Goal: Task Accomplishment & Management: Use online tool/utility

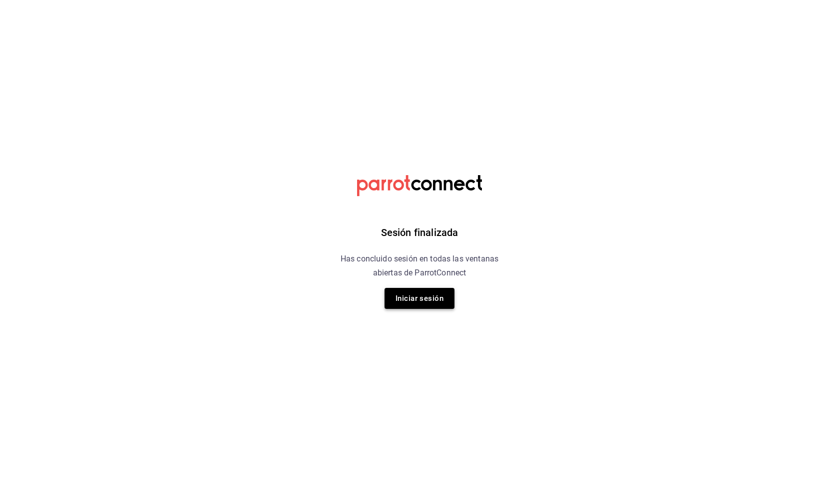
click at [432, 296] on button "Iniciar sesión" at bounding box center [419, 298] width 70 height 21
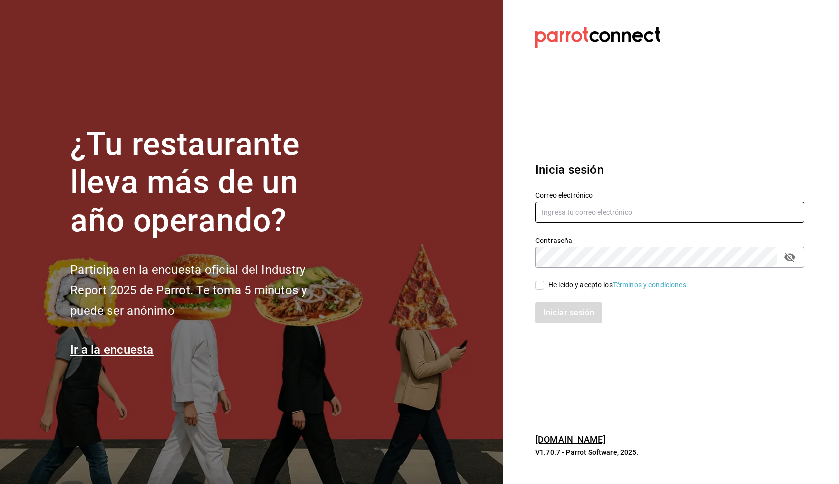
type input "[EMAIL_ADDRESS][DOMAIN_NAME]"
click at [541, 290] on input "He leído y acepto los Términos y condiciones." at bounding box center [539, 285] width 9 height 9
checkbox input "true"
click at [570, 318] on button "Iniciar sesión" at bounding box center [568, 313] width 67 height 21
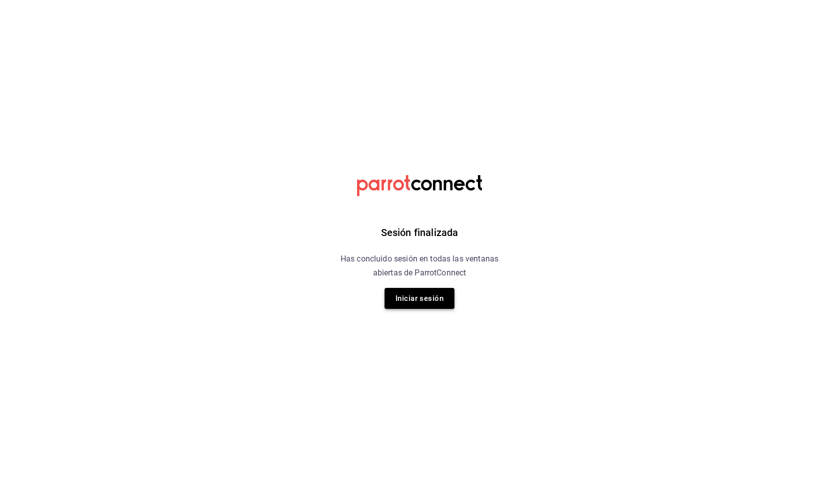
click at [425, 299] on button "Iniciar sesión" at bounding box center [419, 298] width 70 height 21
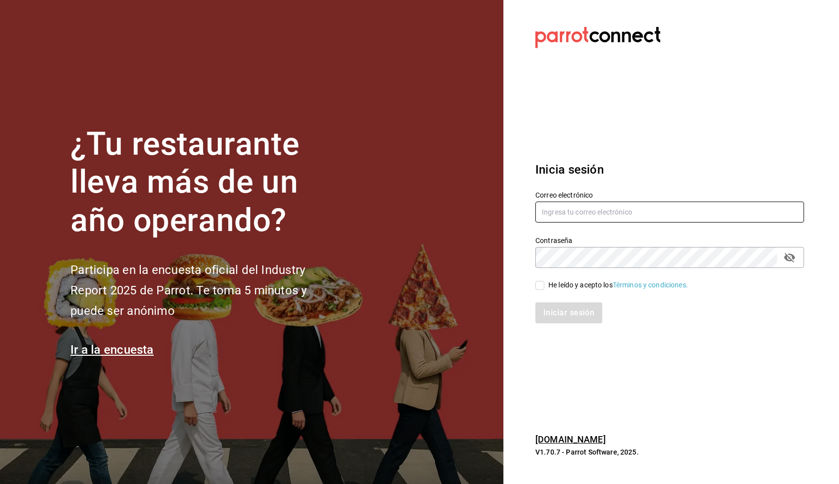
type input "aacevedogarcia0@gmail.com"
click at [537, 287] on input "He leído y acepto los Términos y condiciones." at bounding box center [539, 285] width 9 height 9
checkbox input "true"
click at [567, 319] on button "Iniciar sesión" at bounding box center [568, 313] width 67 height 21
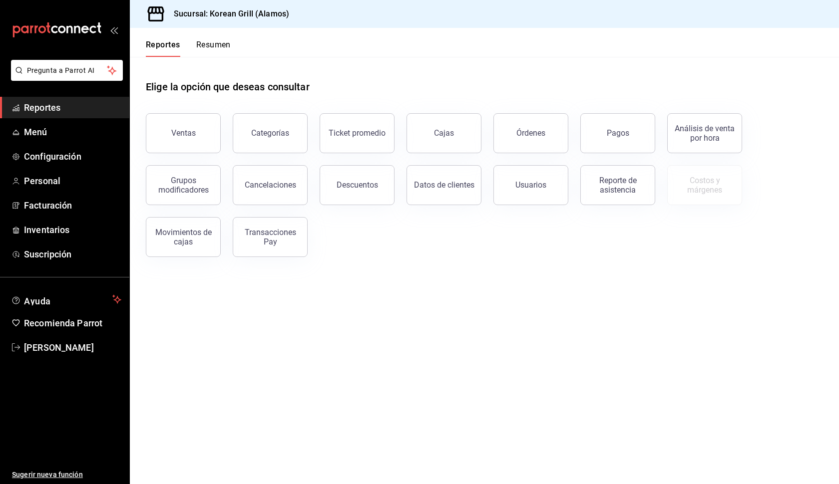
click at [218, 46] on button "Resumen" at bounding box center [213, 48] width 34 height 17
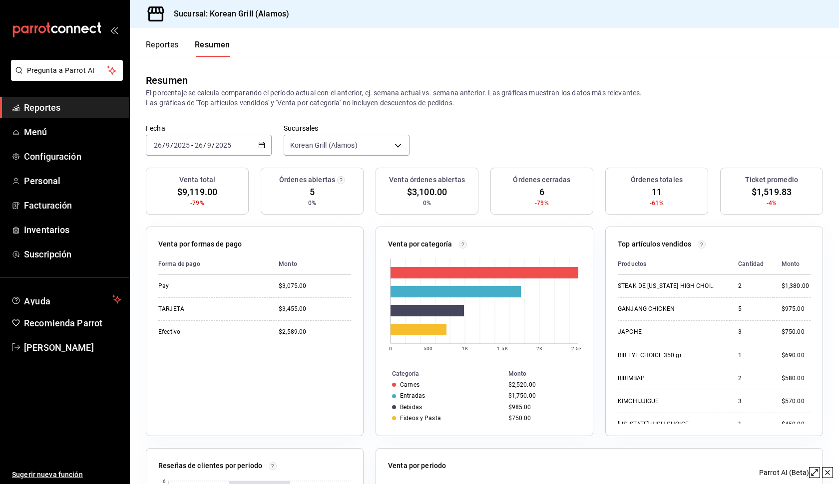
click at [169, 45] on button "Reportes" at bounding box center [162, 48] width 33 height 17
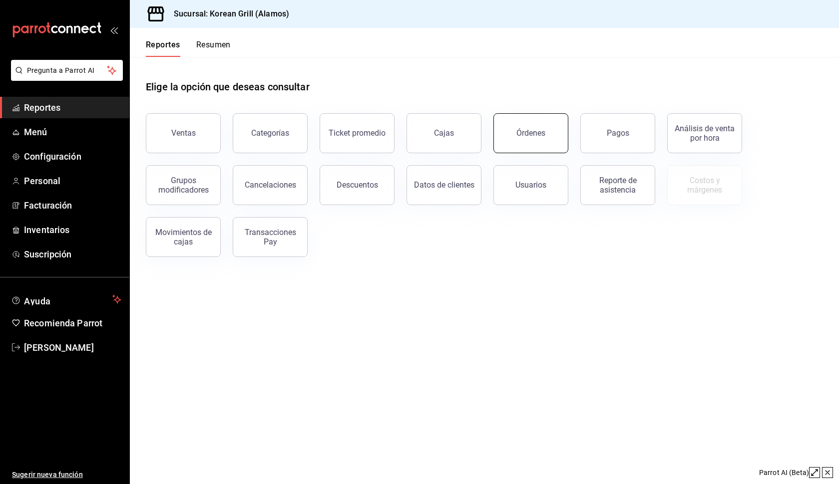
click at [547, 142] on button "Órdenes" at bounding box center [530, 133] width 75 height 40
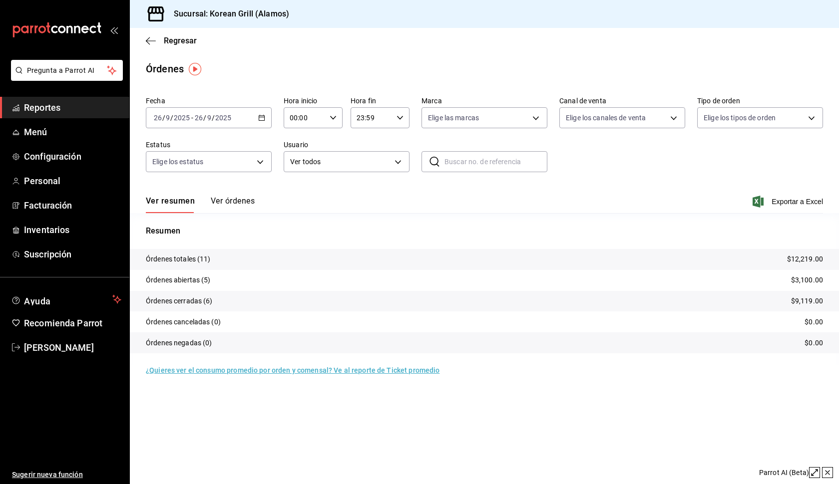
click at [266, 119] on div "[DATE] [DATE] - [DATE] [DATE]" at bounding box center [209, 117] width 126 height 21
click at [188, 260] on span "Rango de fechas" at bounding box center [192, 260] width 77 height 10
click at [170, 42] on span "Regresar" at bounding box center [180, 40] width 33 height 9
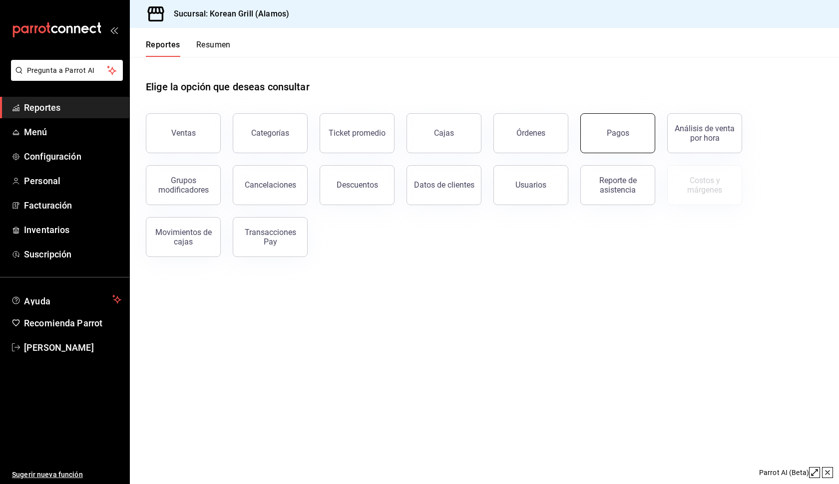
click at [614, 143] on button "Pagos" at bounding box center [617, 133] width 75 height 40
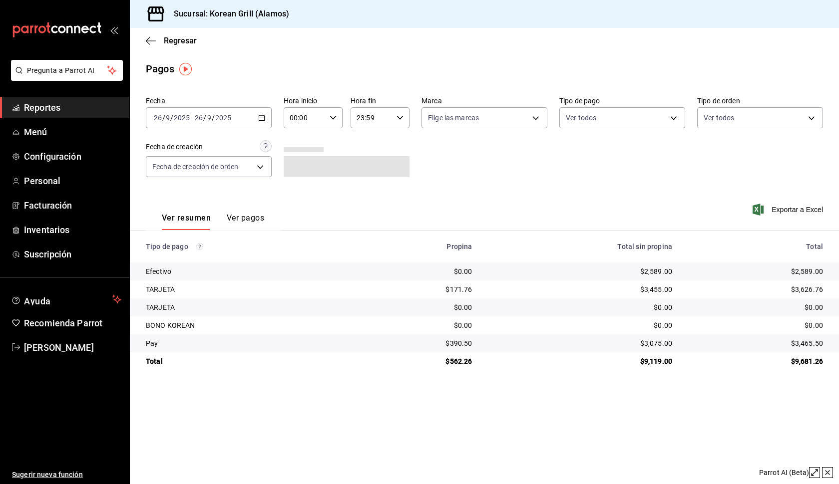
click at [262, 119] on icon "button" at bounding box center [261, 117] width 7 height 7
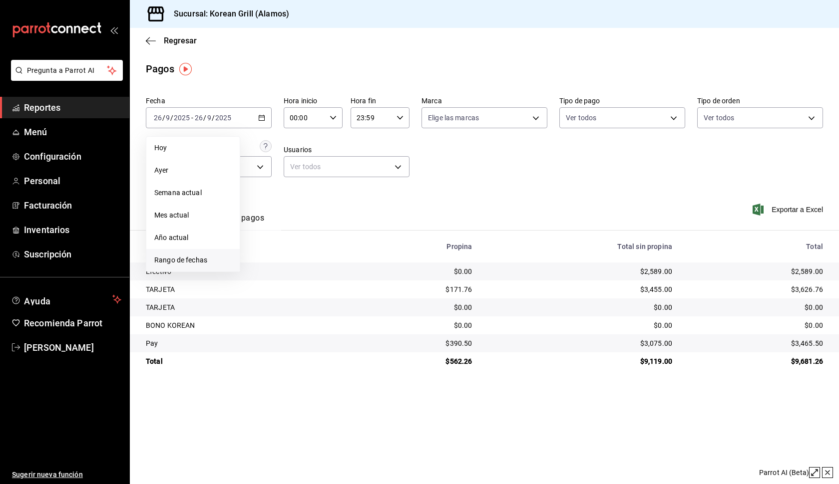
click at [215, 255] on span "Rango de fechas" at bounding box center [192, 260] width 77 height 10
click at [302, 249] on button "24" at bounding box center [296, 250] width 17 height 18
click at [301, 250] on button "24" at bounding box center [296, 250] width 17 height 18
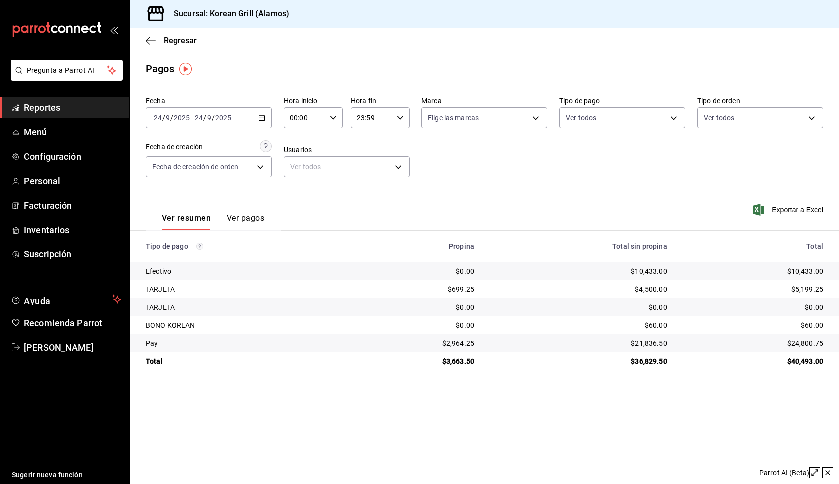
click at [244, 218] on button "Ver pagos" at bounding box center [245, 221] width 37 height 17
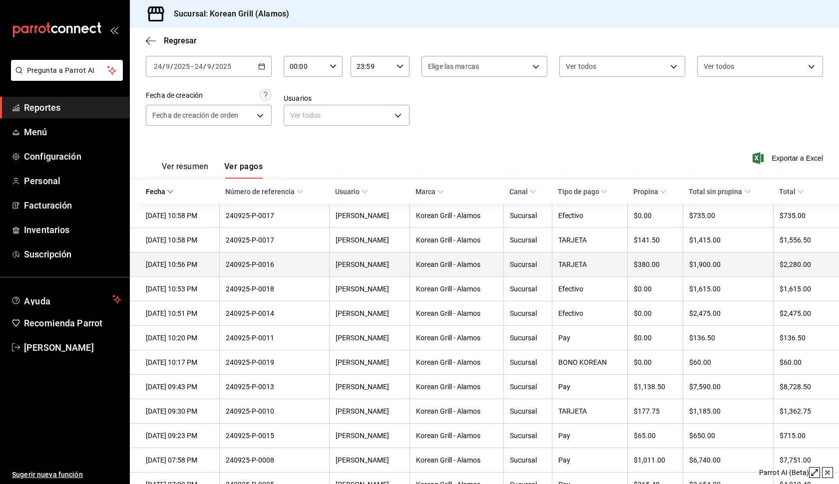
scroll to position [57, 0]
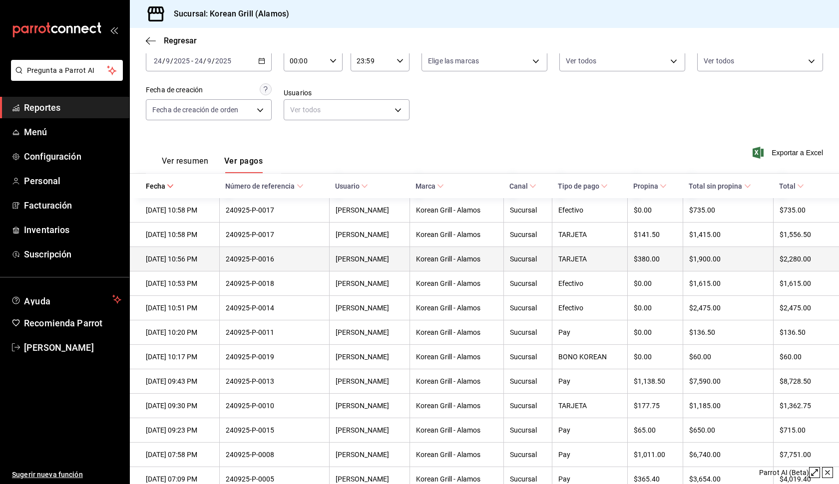
click at [434, 266] on th "Korean Grill - Alamos" at bounding box center [456, 259] width 94 height 24
click at [310, 261] on div "240925-P-0016" at bounding box center [274, 259] width 97 height 8
click at [318, 261] on div "240925-P-0016" at bounding box center [274, 259] width 97 height 8
click at [210, 259] on div "[DATE] 10:56 PM" at bounding box center [179, 259] width 67 height 8
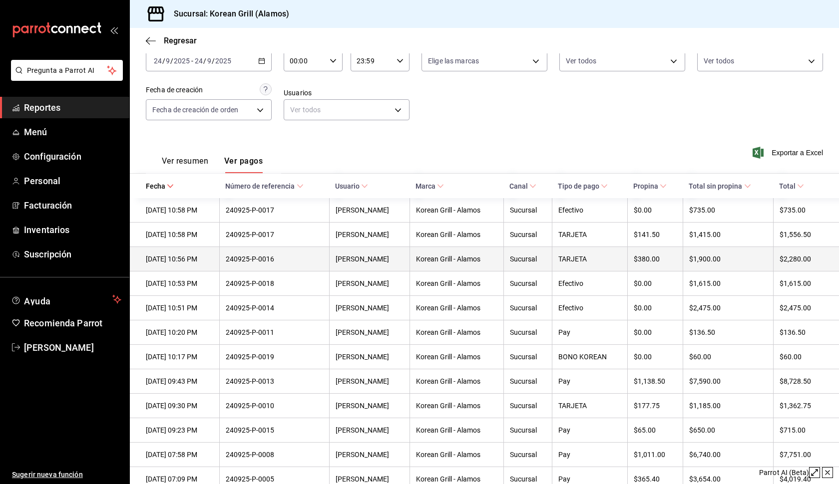
scroll to position [56, 0]
click at [329, 255] on th "240925-P-0016" at bounding box center [274, 260] width 110 height 24
click at [329, 256] on th "240925-P-0016" at bounding box center [274, 260] width 110 height 24
click at [527, 258] on div "Sucursal" at bounding box center [527, 260] width 35 height 8
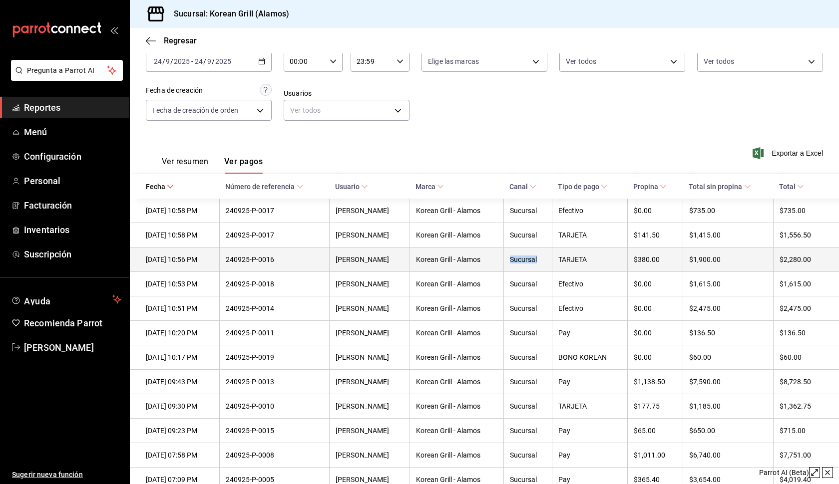
click at [527, 258] on div "Sucursal" at bounding box center [527, 260] width 35 height 8
click at [587, 263] on div "TARJETA" at bounding box center [589, 260] width 63 height 8
click at [649, 267] on th "$380.00" at bounding box center [654, 260] width 55 height 24
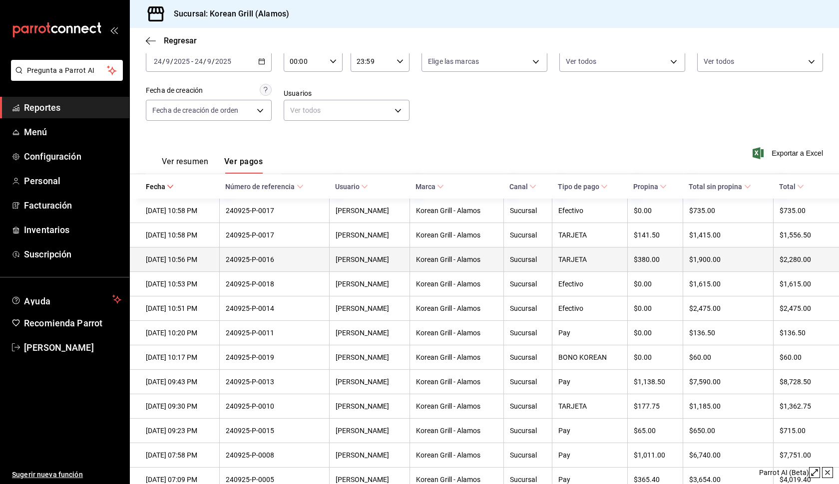
click at [703, 257] on div "$1,900.00" at bounding box center [728, 260] width 78 height 8
click at [704, 257] on div "$1,900.00" at bounding box center [728, 260] width 78 height 8
click at [597, 258] on div "TARJETA" at bounding box center [589, 260] width 63 height 8
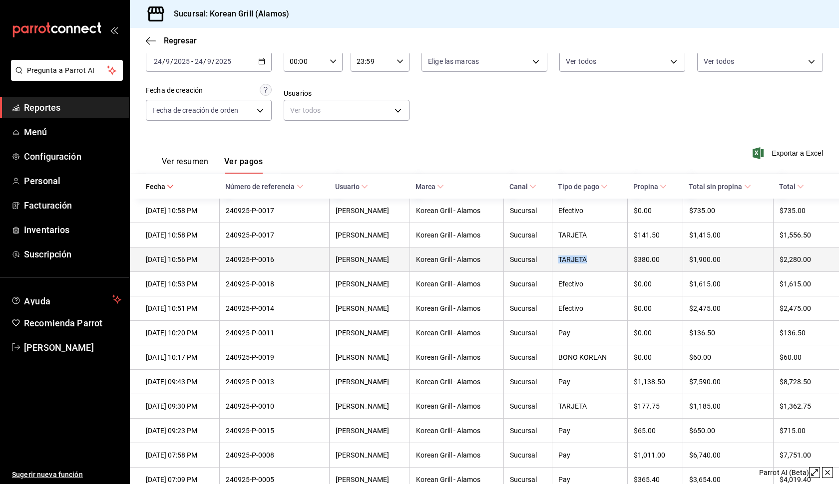
click at [597, 258] on div "TARJETA" at bounding box center [589, 260] width 63 height 8
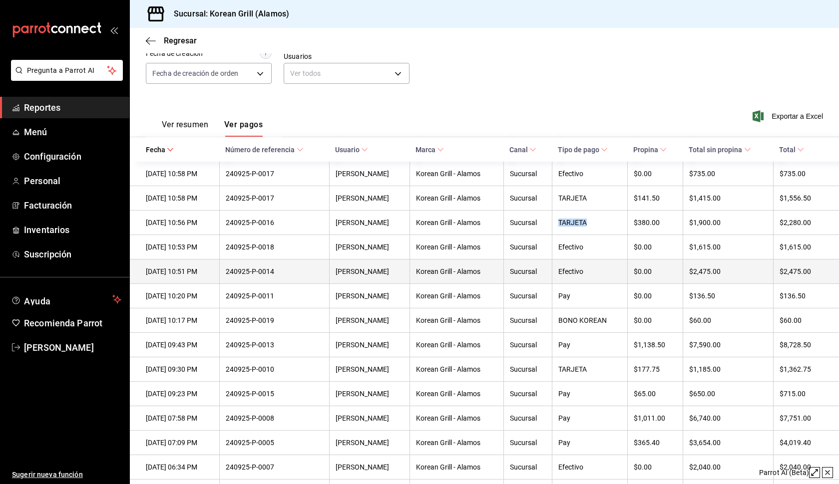
scroll to position [94, 0]
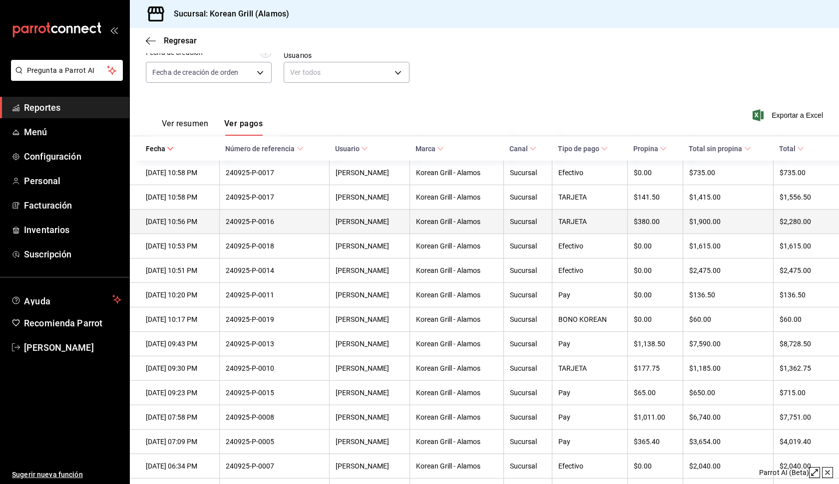
click at [608, 228] on th "TARJETA" at bounding box center [590, 222] width 76 height 24
click at [600, 219] on div "TARJETA" at bounding box center [589, 222] width 63 height 8
click at [538, 222] on div "Sucursal" at bounding box center [527, 222] width 35 height 8
click at [591, 216] on th "TARJETA" at bounding box center [590, 222] width 76 height 24
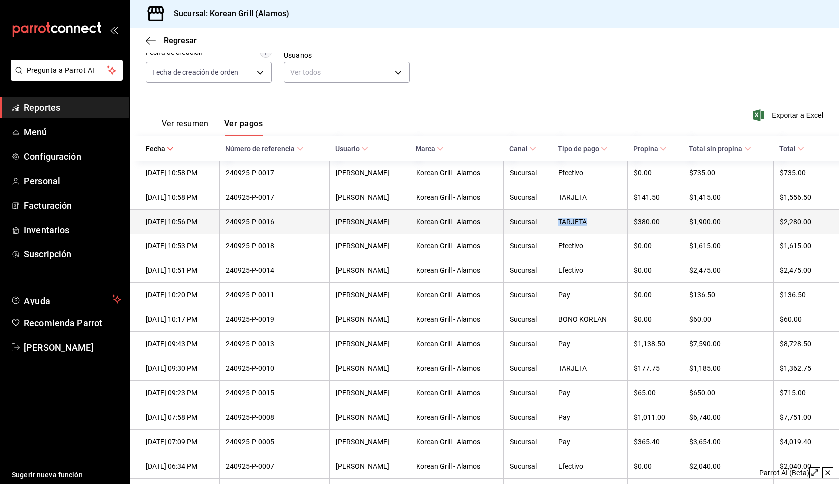
click at [591, 216] on th "TARJETA" at bounding box center [590, 222] width 76 height 24
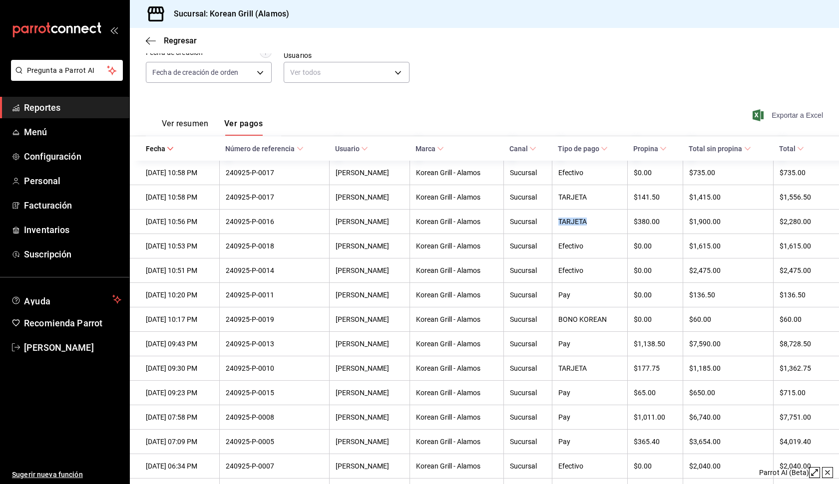
click at [793, 116] on span "Exportar a Excel" at bounding box center [788, 115] width 68 height 12
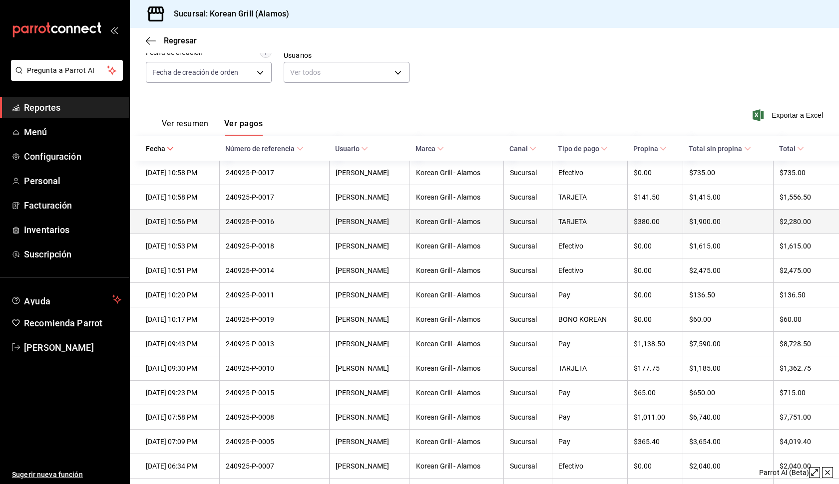
click at [189, 222] on div "[DATE] 10:56 PM" at bounding box center [179, 222] width 67 height 8
click at [380, 219] on div "[PERSON_NAME]" at bounding box center [369, 222] width 68 height 8
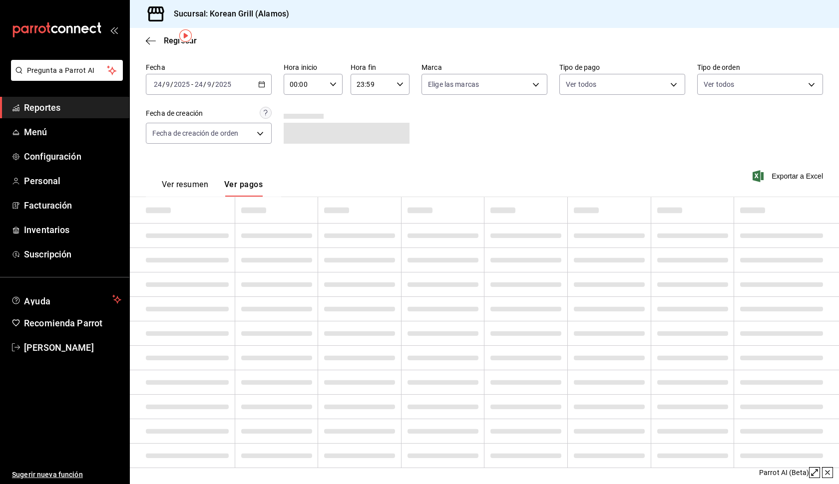
scroll to position [33, 0]
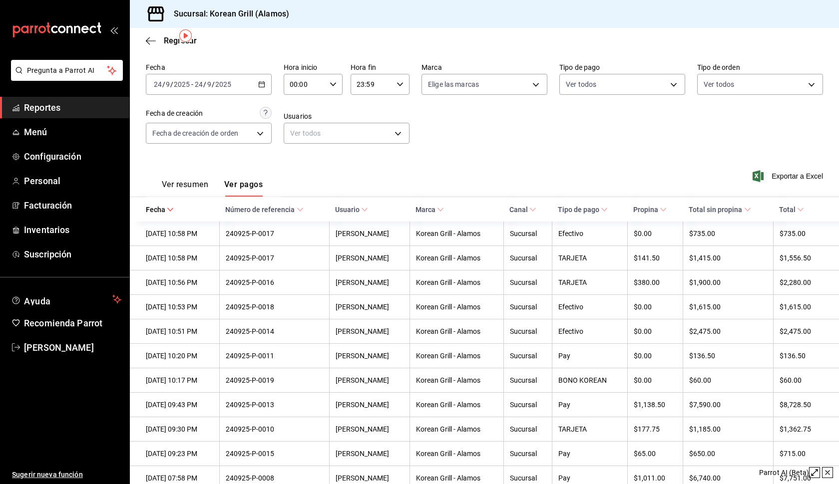
click at [388, 216] on th "Usuario" at bounding box center [369, 209] width 80 height 24
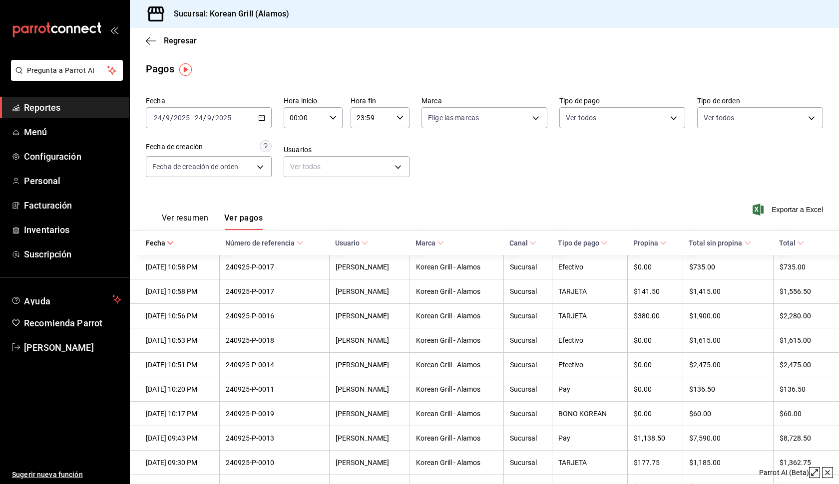
scroll to position [0, 0]
